Goal: Obtain resource: Download file/media

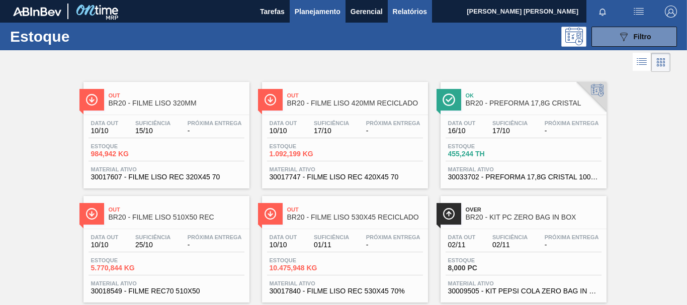
click at [411, 12] on span "Relatórios" at bounding box center [410, 12] width 34 height 12
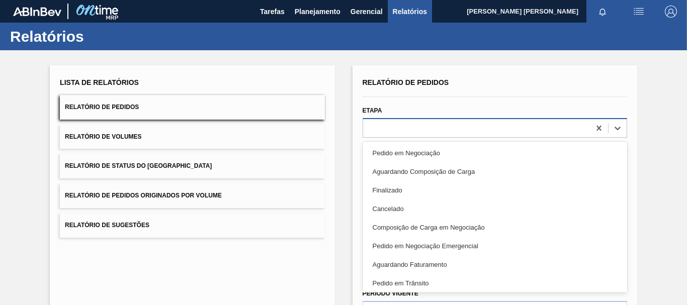
click at [499, 128] on div at bounding box center [476, 128] width 227 height 15
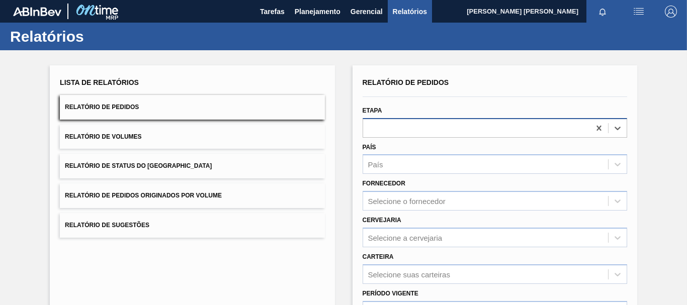
click at [499, 128] on div at bounding box center [476, 128] width 227 height 15
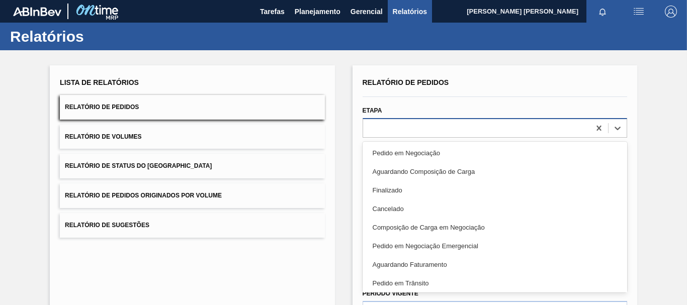
click at [499, 128] on div at bounding box center [476, 128] width 227 height 15
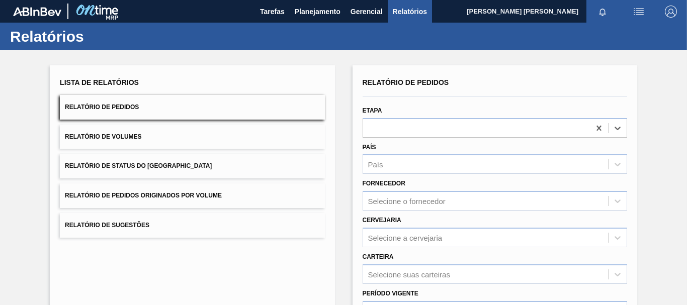
scroll to position [50, 0]
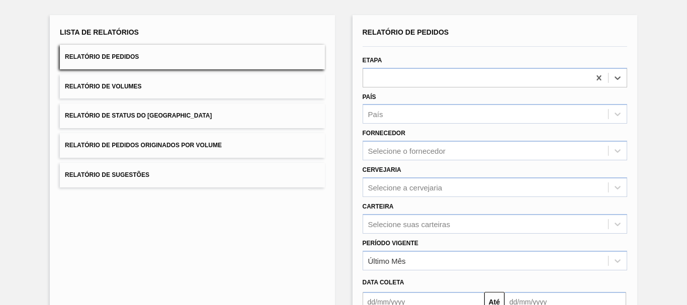
click at [492, 176] on div "Cervejaria Selecione a cervejaria" at bounding box center [495, 180] width 264 height 34
click at [475, 187] on div "Selecione a cervejaria" at bounding box center [485, 187] width 245 height 15
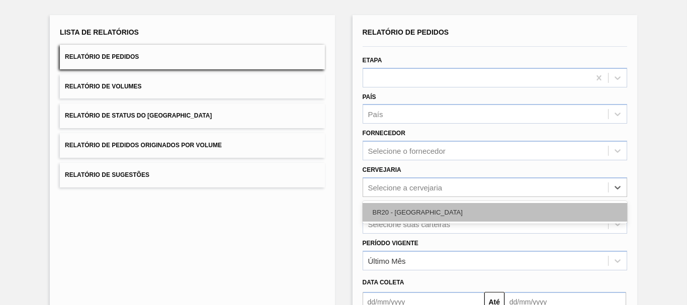
click at [408, 215] on div "BR20 - [GEOGRAPHIC_DATA]" at bounding box center [495, 212] width 264 height 19
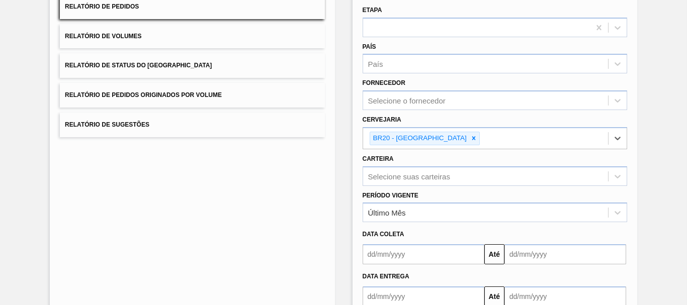
scroll to position [151, 0]
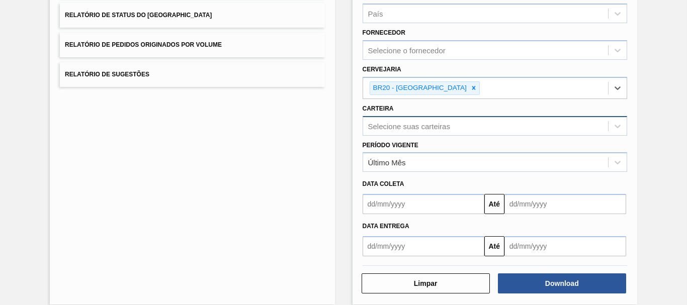
click at [456, 130] on div "Selecione suas carteiras" at bounding box center [485, 126] width 245 height 15
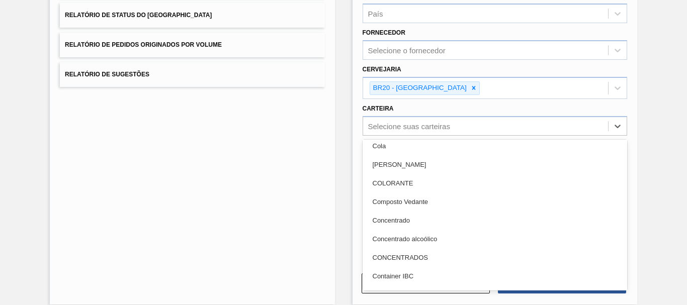
scroll to position [777, 0]
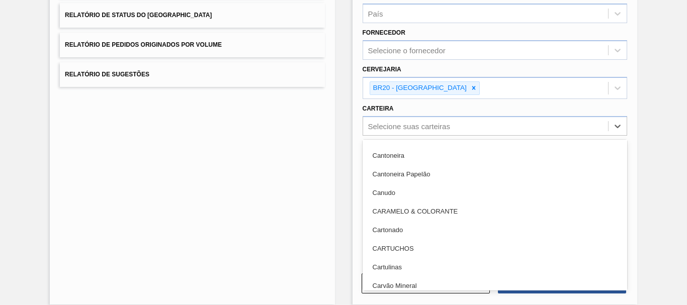
click at [275, 199] on div "Lista de Relatórios Relatório de Pedidos Relatório de Volumes Relatório de Stat…" at bounding box center [192, 110] width 285 height 390
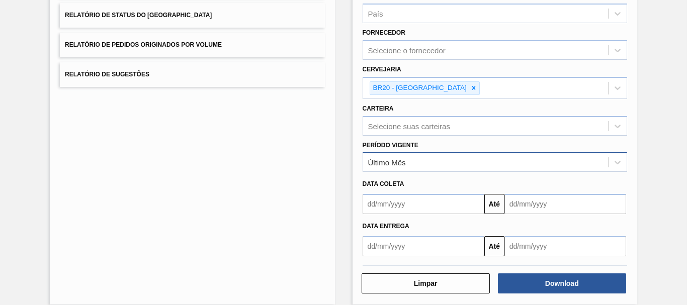
click at [602, 161] on div "Último Mês" at bounding box center [485, 162] width 245 height 15
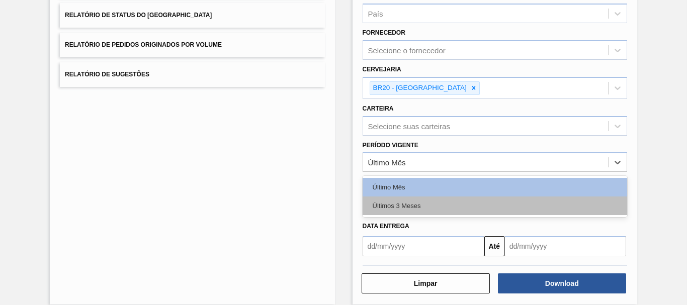
click at [377, 205] on div "Últimos 3 Meses" at bounding box center [495, 206] width 264 height 19
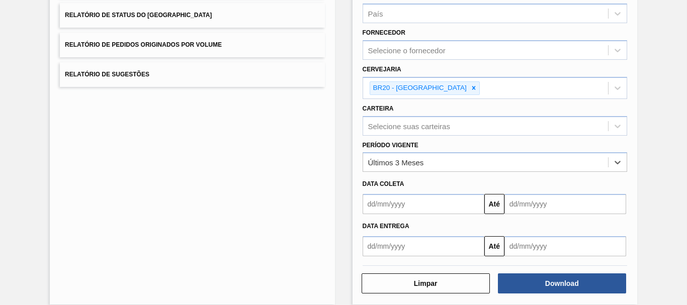
scroll to position [50, 0]
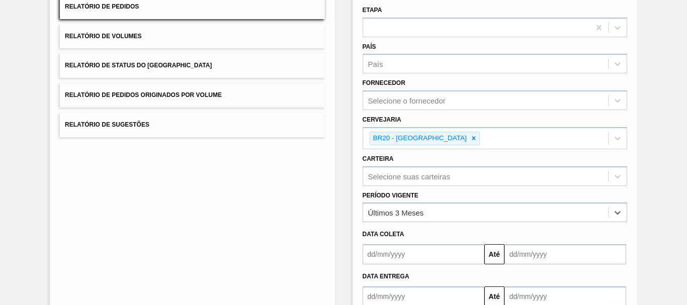
click at [560, 174] on div "Selecione suas carteiras" at bounding box center [495, 176] width 264 height 20
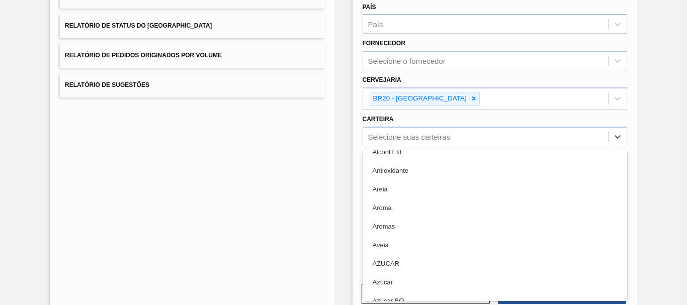
scroll to position [553, 0]
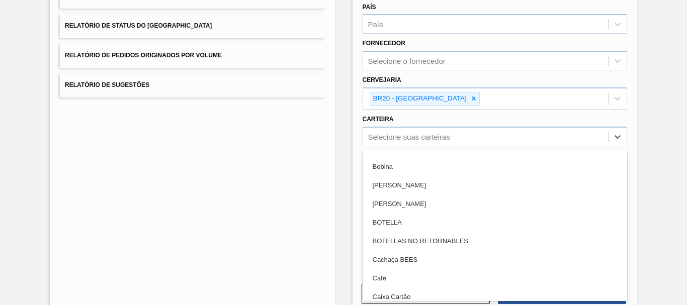
click at [666, 187] on div "Lista de Relatórios Relatório de Pedidos Relatório de Volumes Relatório de Stat…" at bounding box center [343, 119] width 687 height 418
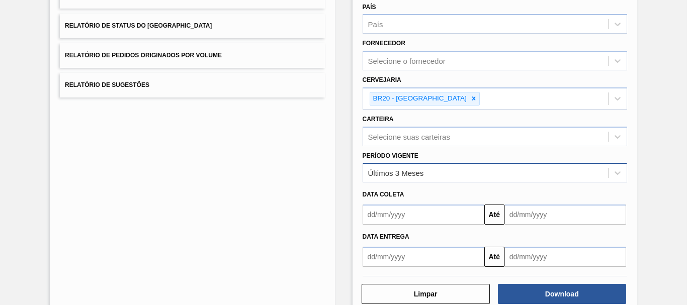
scroll to position [163, 0]
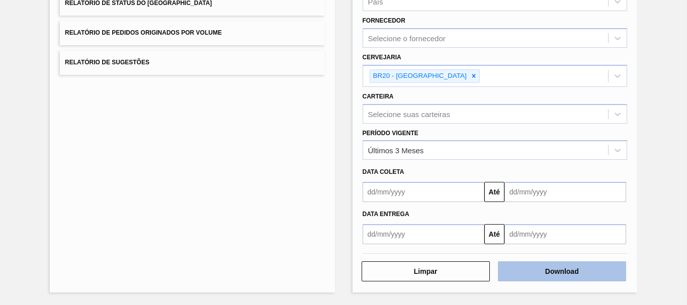
click at [566, 275] on button "Download" at bounding box center [562, 271] width 128 height 20
